Goal: Task Accomplishment & Management: Manage account settings

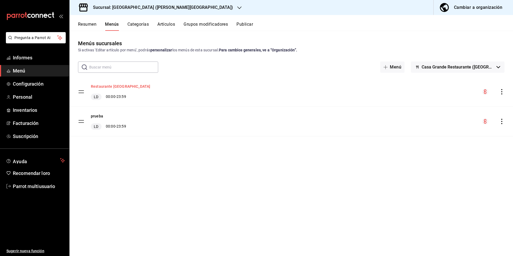
click at [105, 85] on font "Restaurante [GEOGRAPHIC_DATA]" at bounding box center [120, 87] width 59 height 4
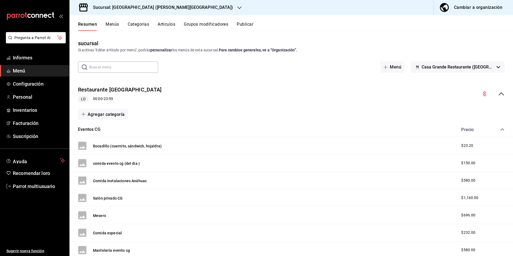
scroll to position [27, 0]
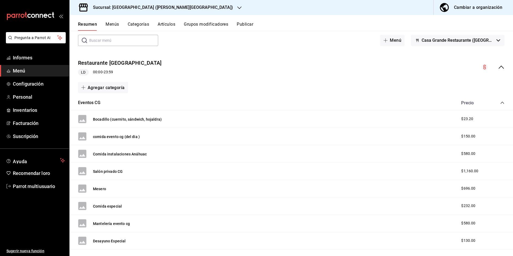
drag, startPoint x: 92, startPoint y: 104, endPoint x: 102, endPoint y: 128, distance: 26.0
click at [92, 104] on font "Eventos CG" at bounding box center [89, 102] width 22 height 5
